Goal: Task Accomplishment & Management: Complete application form

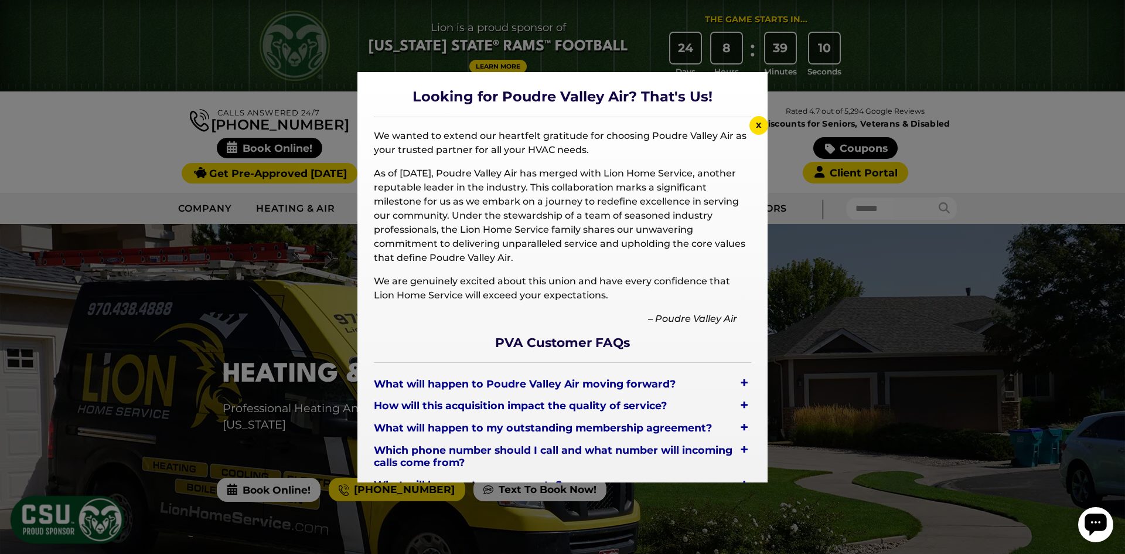
click at [758, 122] on span "x" at bounding box center [759, 124] width 6 height 11
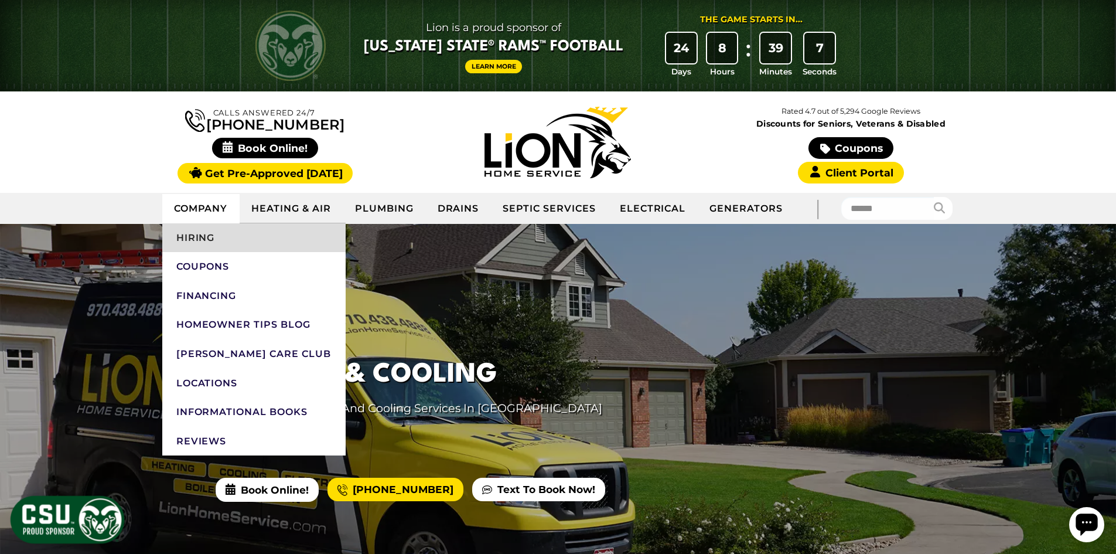
click at [200, 235] on link "Hiring" at bounding box center [253, 237] width 183 height 29
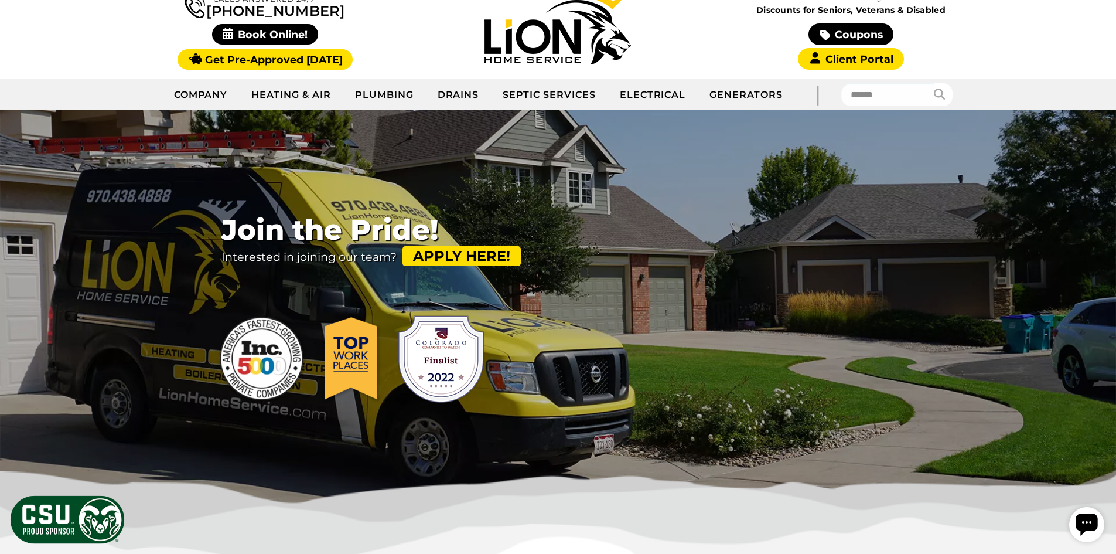
scroll to position [117, 0]
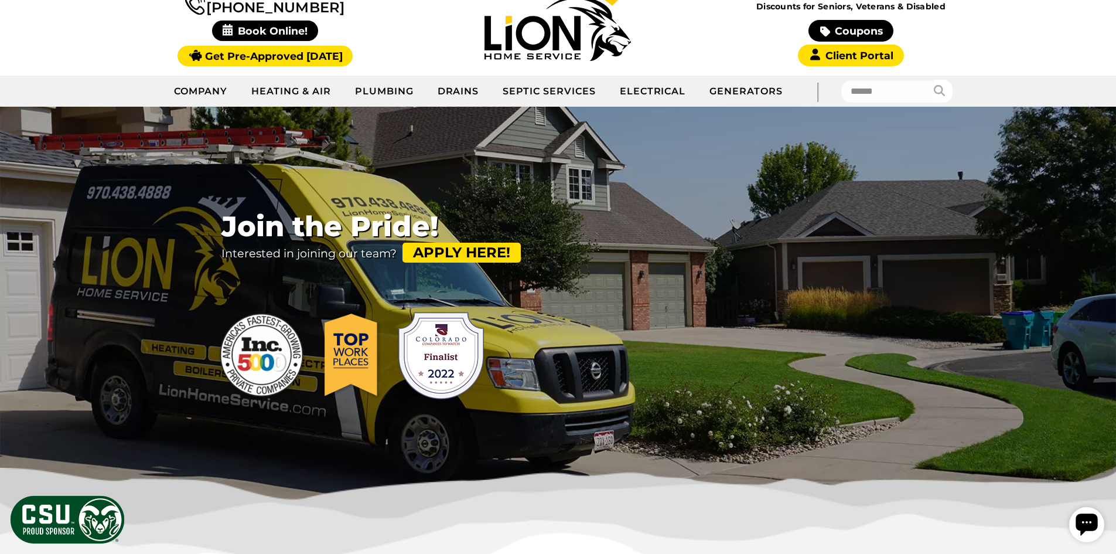
click at [482, 248] on link "Apply Here!" at bounding box center [462, 253] width 118 height 20
